Goal: Task Accomplishment & Management: Use online tool/utility

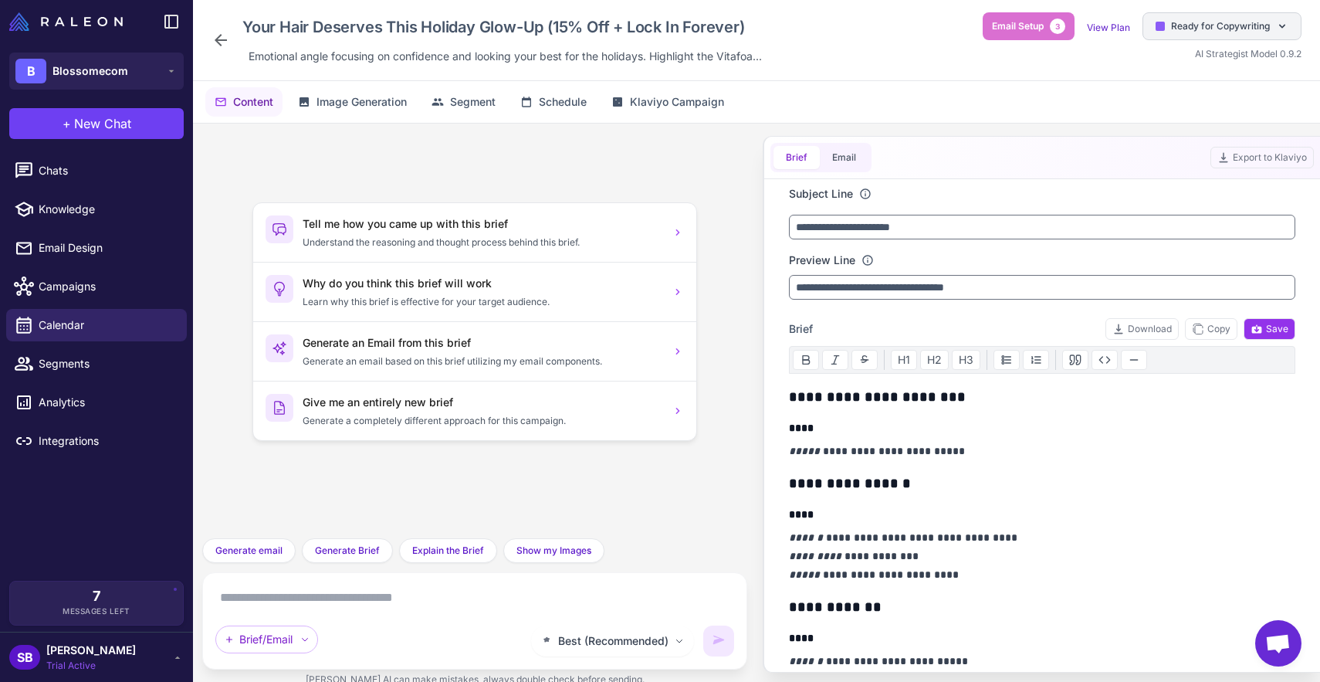
click at [1191, 26] on span "Ready for Copywriting" at bounding box center [1220, 26] width 99 height 14
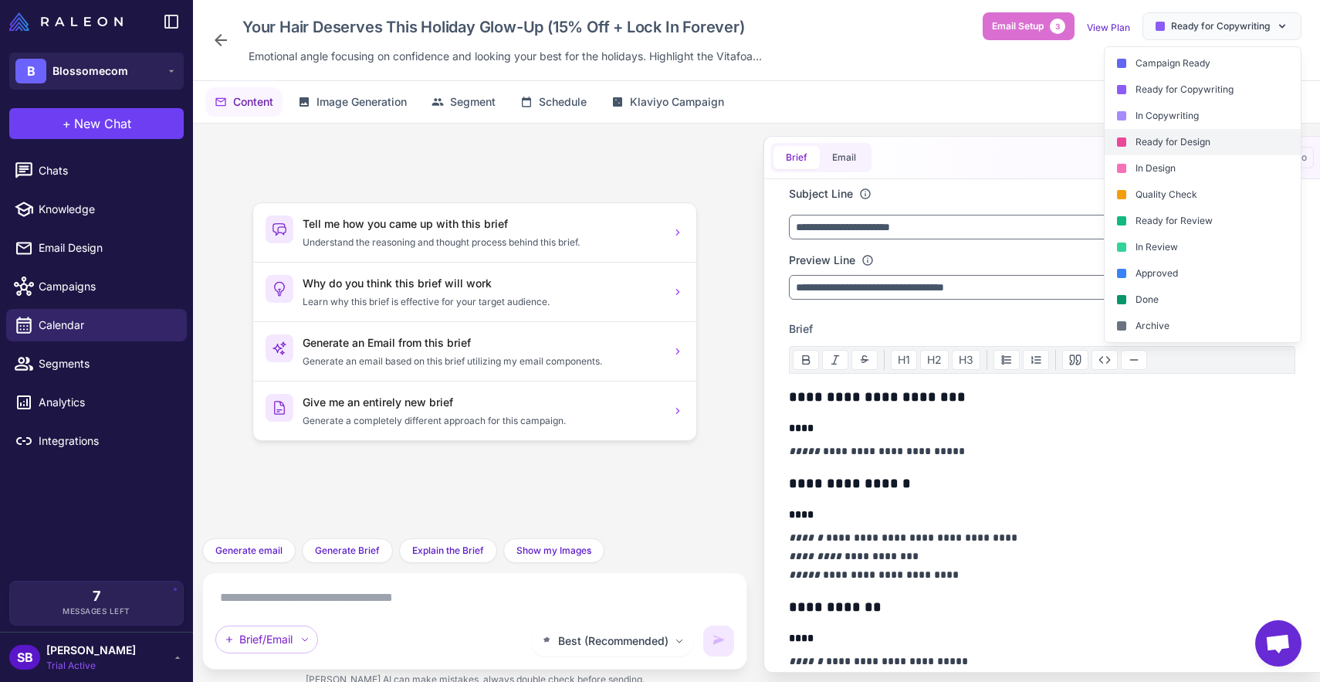
click at [1172, 153] on div "Ready for Design" at bounding box center [1203, 142] width 196 height 26
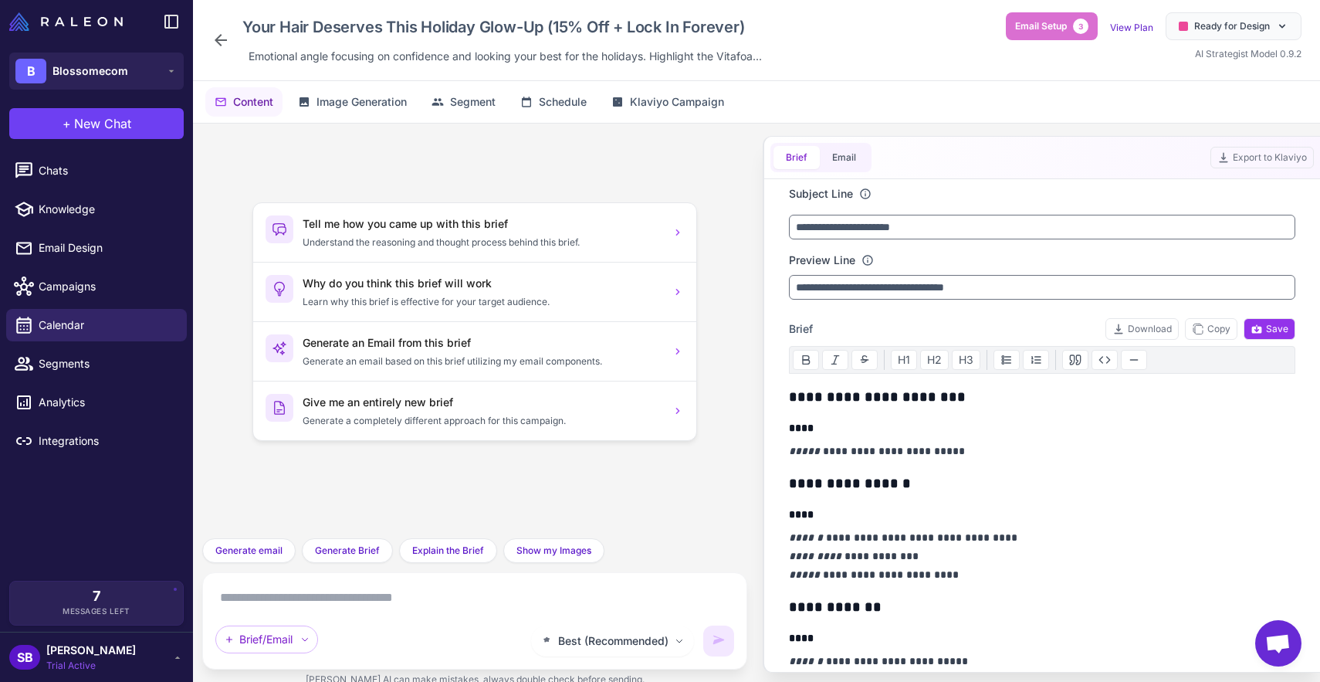
click at [222, 40] on icon at bounding box center [221, 40] width 12 height 12
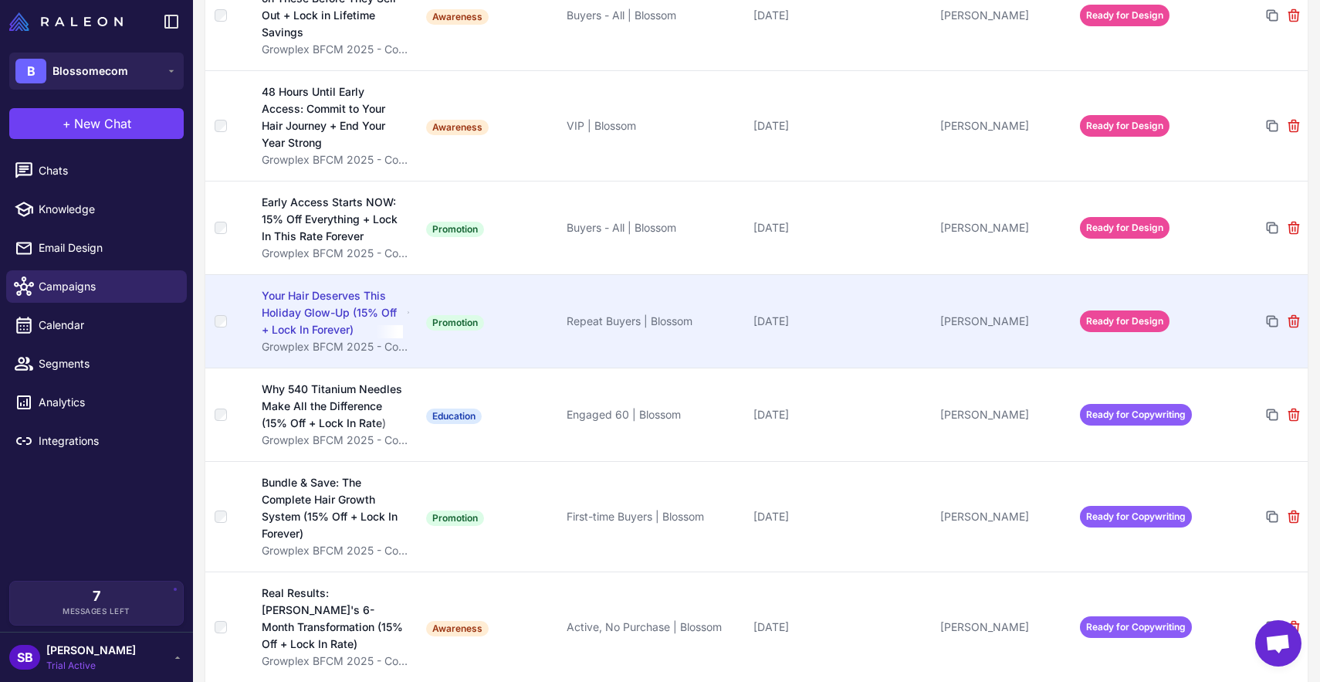
scroll to position [291, 0]
